Goal: Task Accomplishment & Management: Use online tool/utility

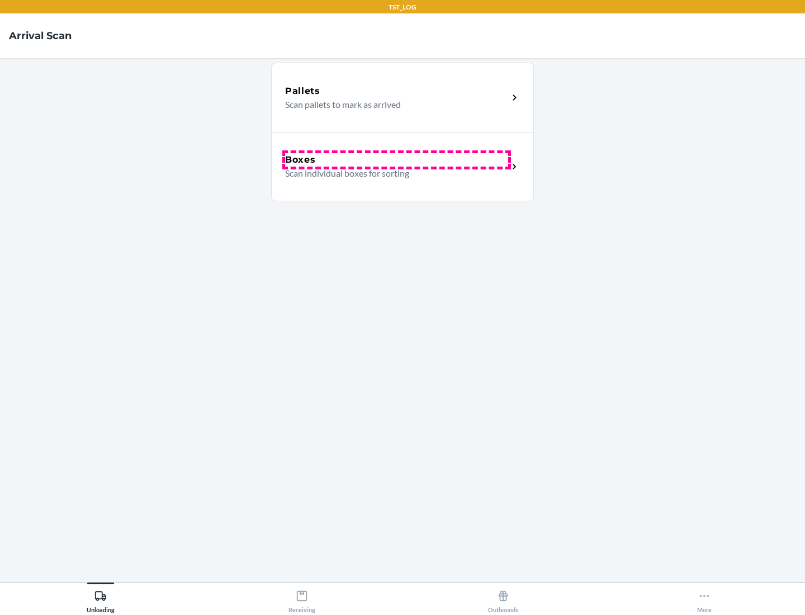
click at [396, 160] on div "Boxes" at bounding box center [396, 159] width 223 height 13
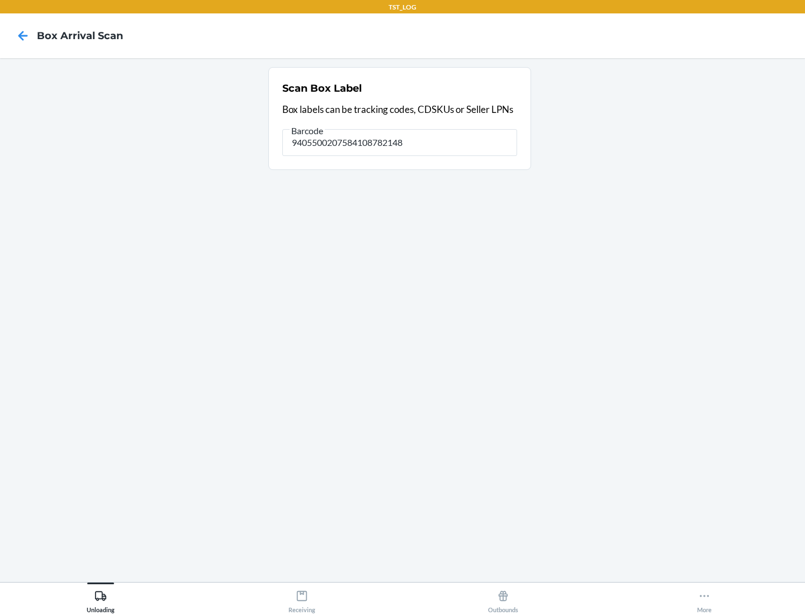
type input "9405500207584108782148"
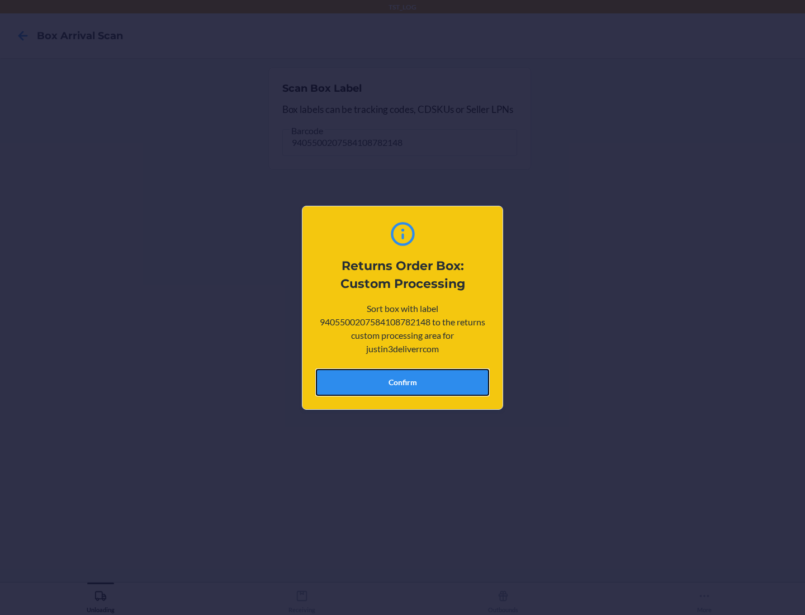
click at [402, 382] on button "Confirm" at bounding box center [402, 382] width 173 height 27
